Goal: Transaction & Acquisition: Download file/media

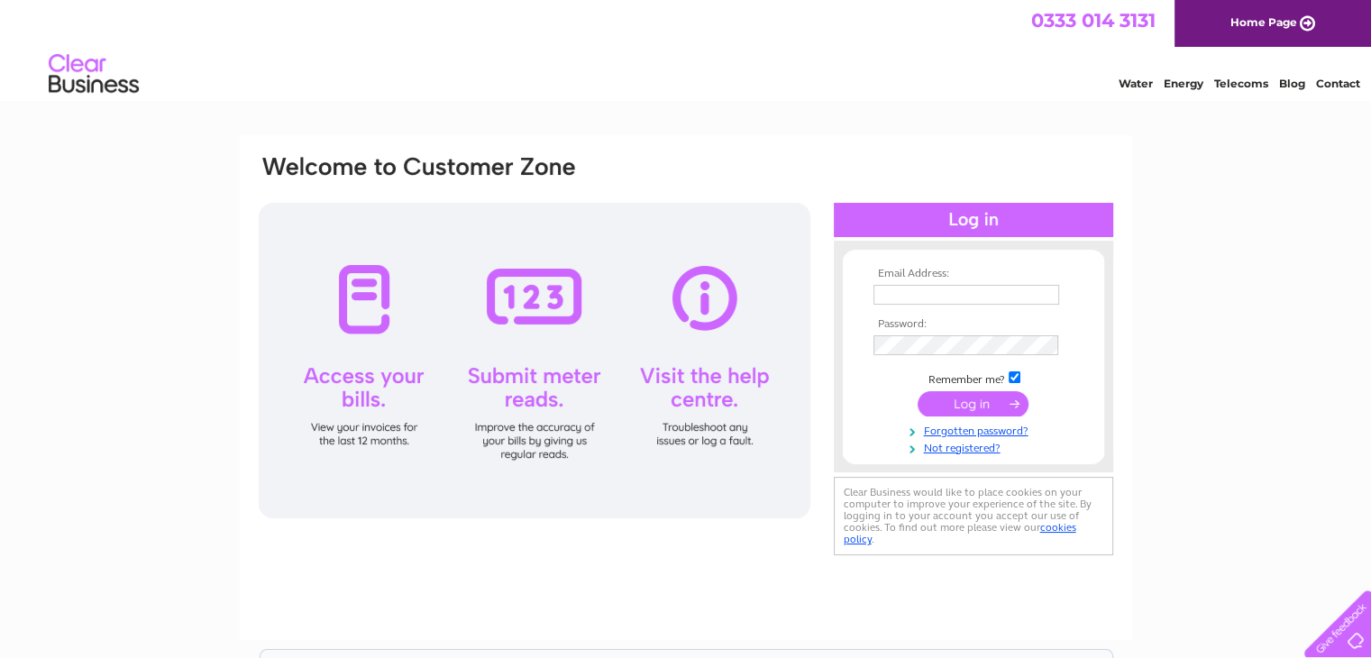
type input "nikki.parfitt@tbasolutions.co.uk"
click at [964, 401] on input "submit" at bounding box center [973, 403] width 111 height 25
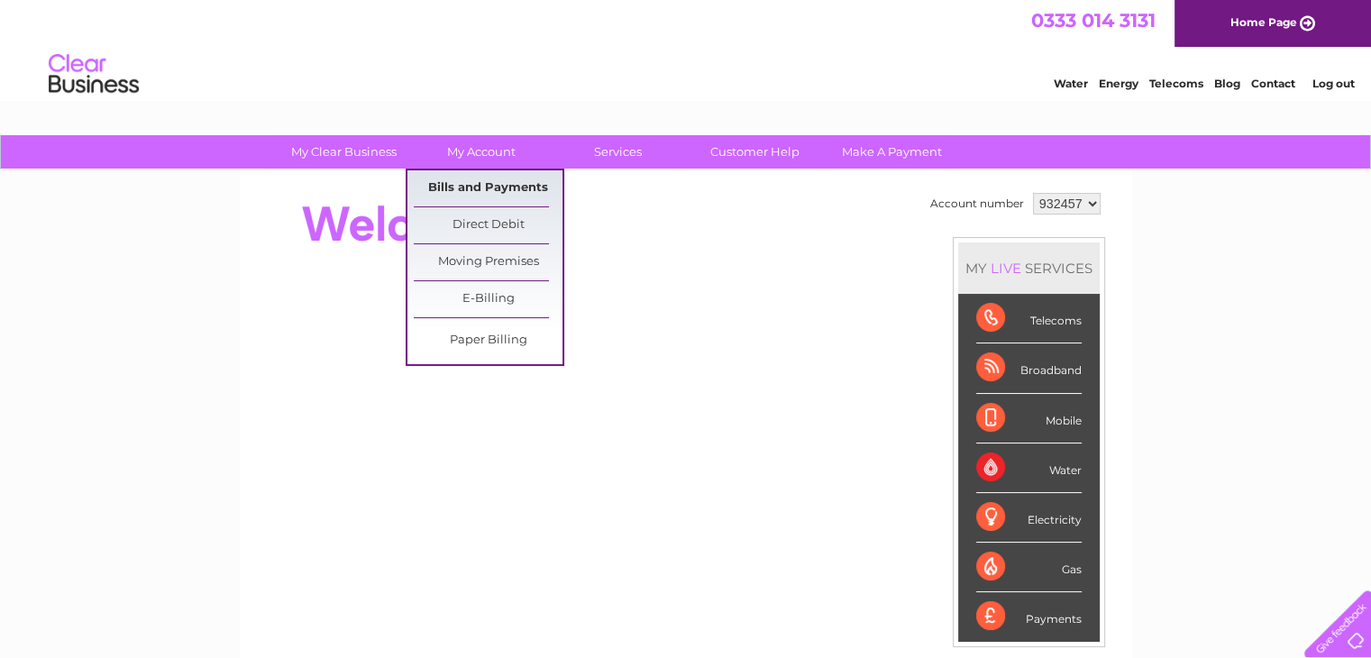
click at [483, 180] on link "Bills and Payments" at bounding box center [488, 188] width 149 height 36
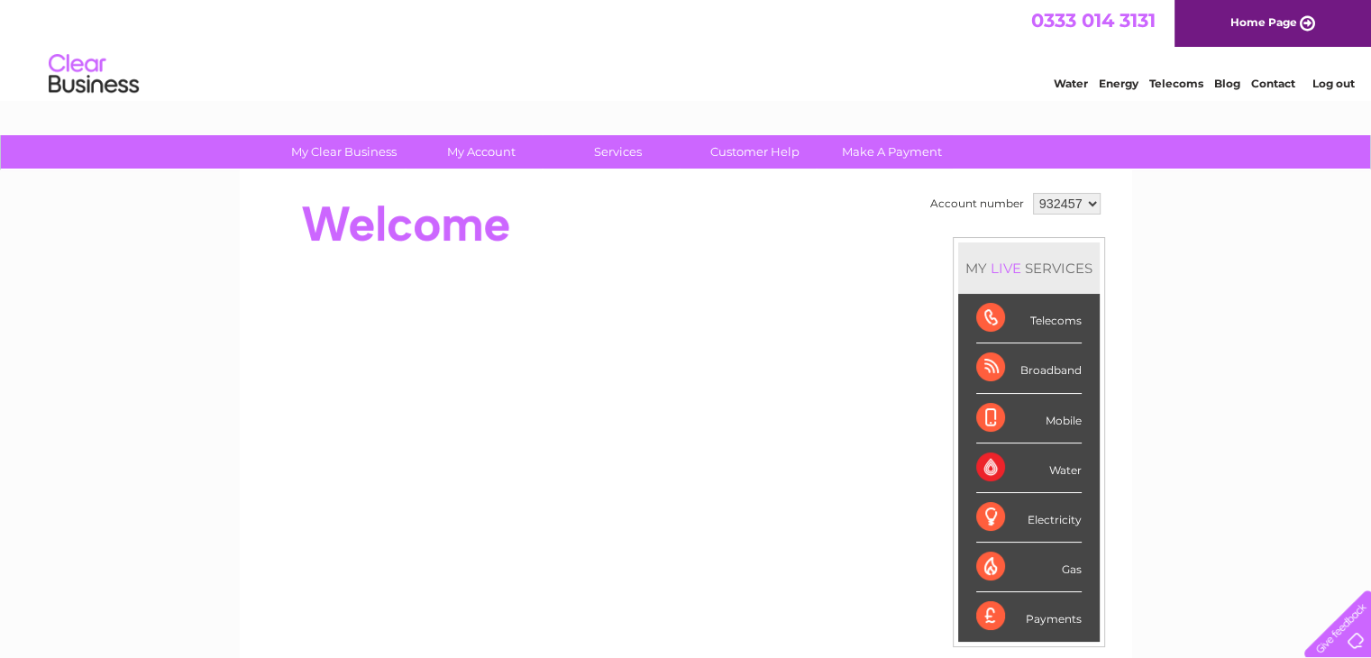
click at [1086, 205] on select "932457 943710 946891" at bounding box center [1067, 204] width 68 height 22
select select "943710"
click at [1033, 193] on select "932457 943710 946891" at bounding box center [1067, 204] width 68 height 22
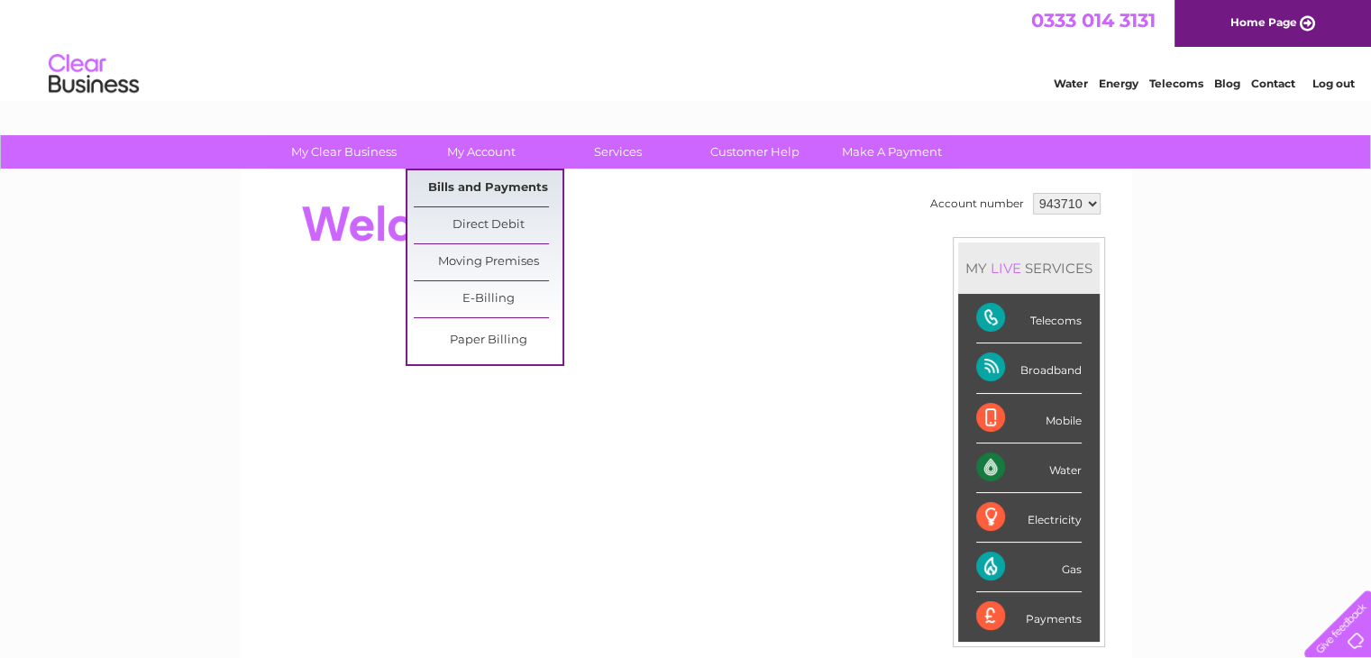
click at [481, 185] on link "Bills and Payments" at bounding box center [488, 188] width 149 height 36
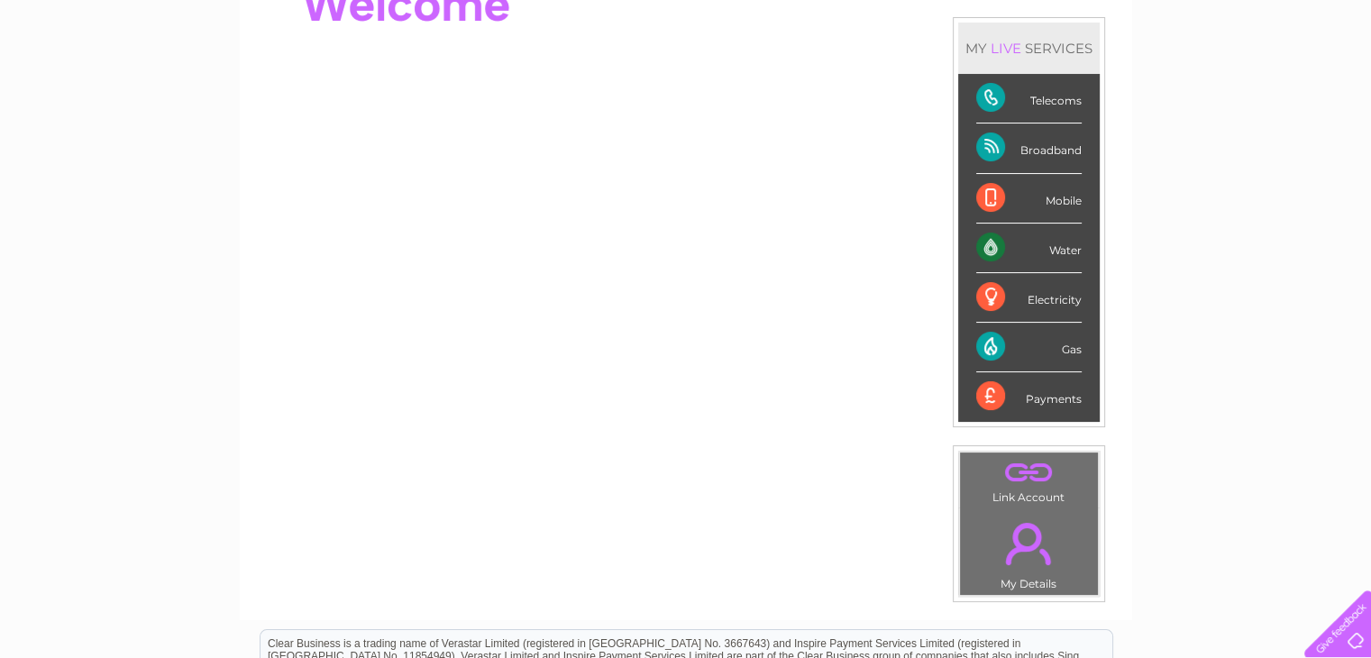
scroll to position [271, 0]
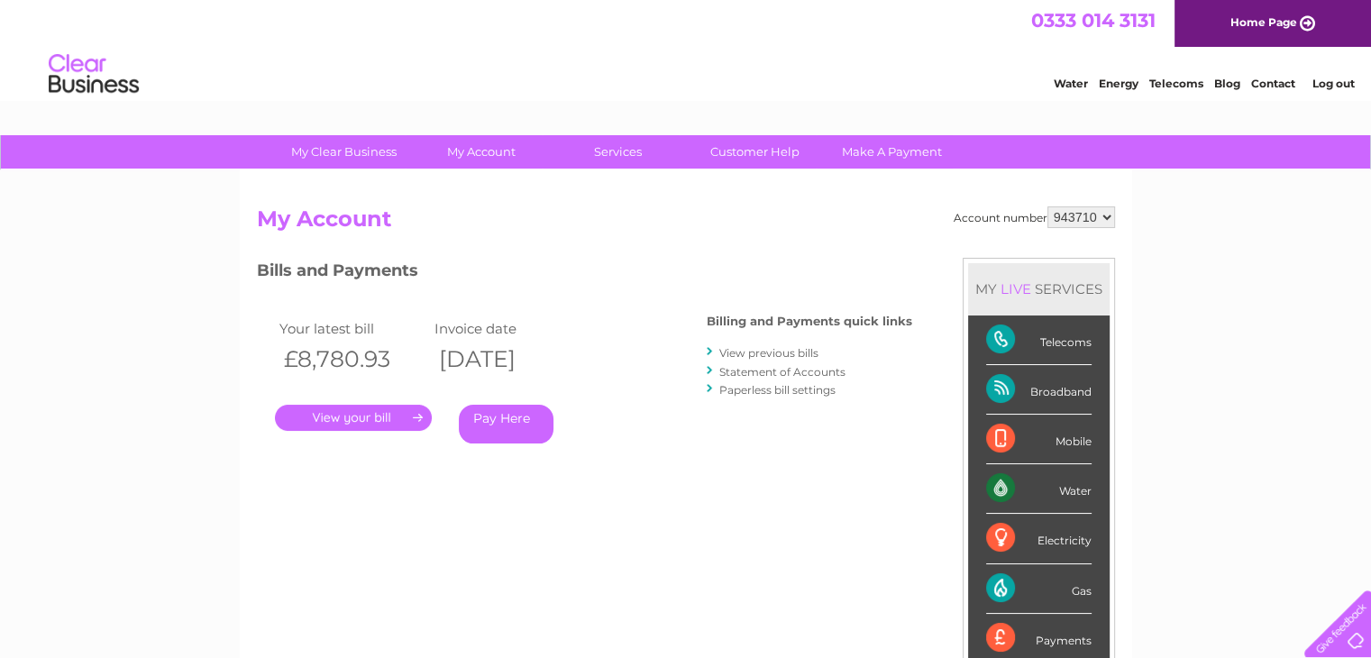
click at [371, 406] on link "." at bounding box center [353, 418] width 157 height 26
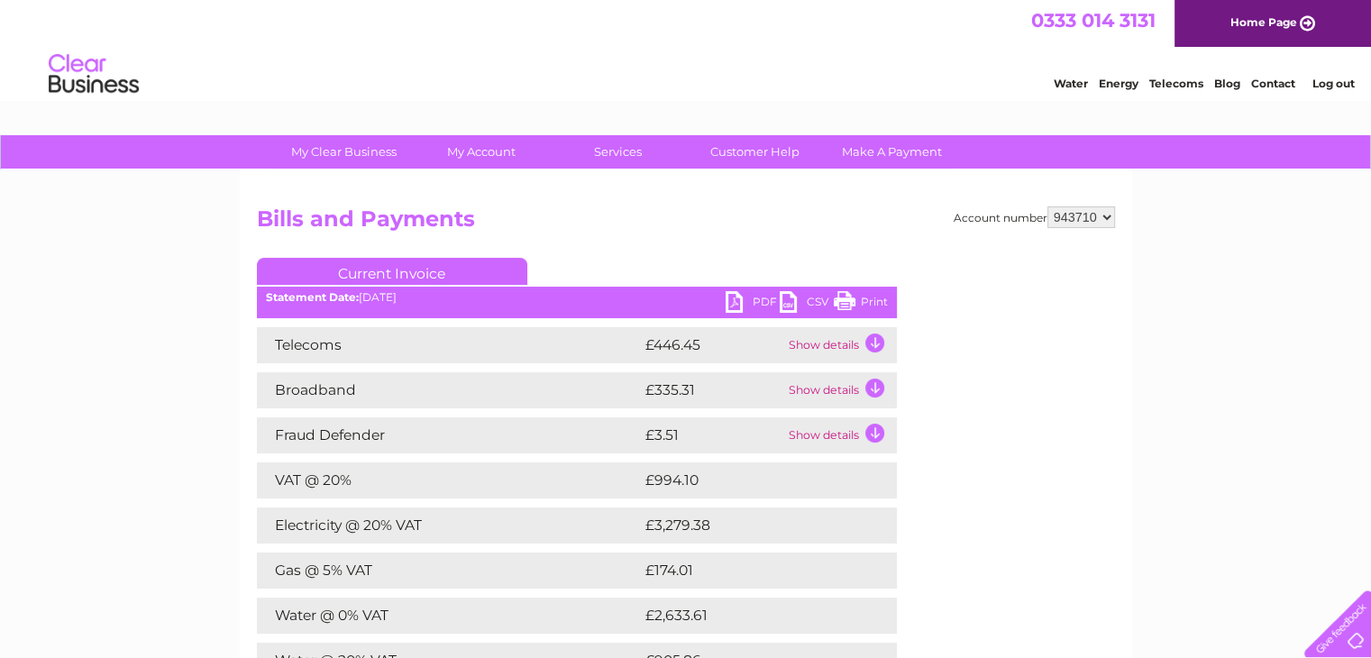
click at [768, 297] on link "PDF" at bounding box center [753, 304] width 54 height 26
click at [806, 304] on link "CSV" at bounding box center [807, 304] width 54 height 26
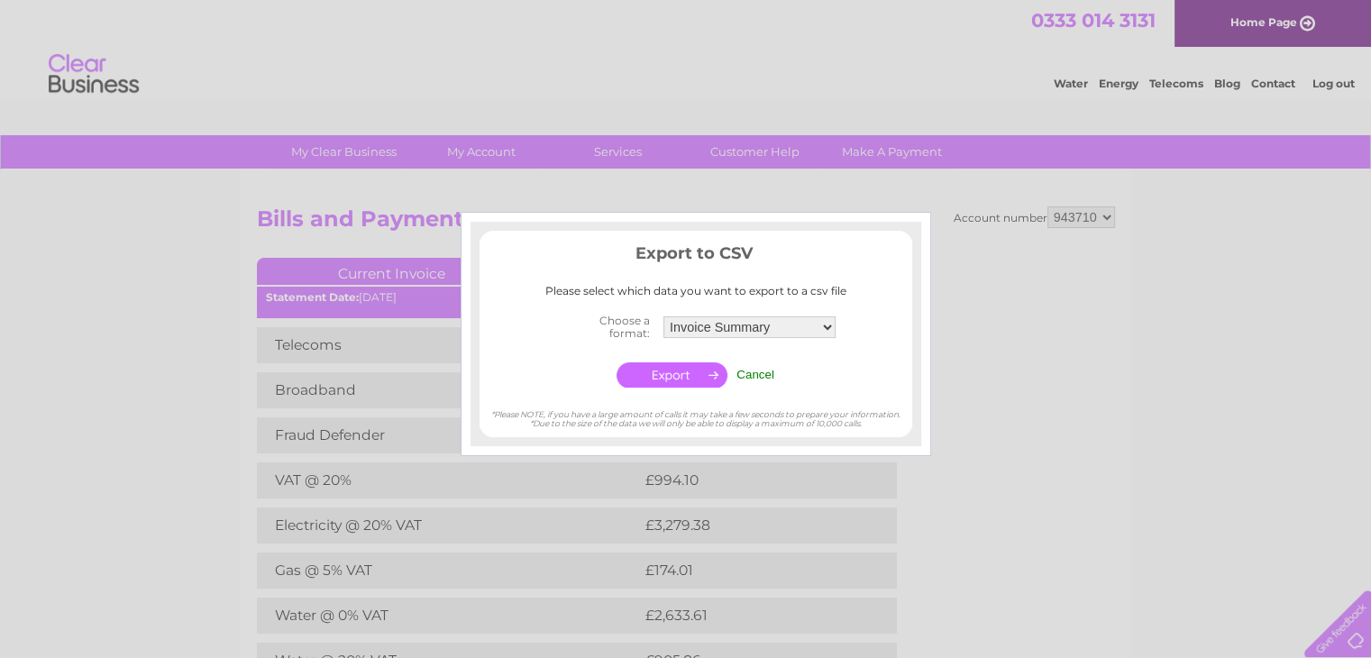
click at [830, 326] on select "Invoice Summary Telecoms Call Summary Service Charge Summary" at bounding box center [750, 327] width 172 height 22
click at [830, 326] on select "Invoice Summary Telecoms Call Summary Service Charge Summary" at bounding box center [750, 327] width 174 height 23
click at [689, 372] on input "button" at bounding box center [672, 374] width 111 height 25
